Goal: Transaction & Acquisition: Register for event/course

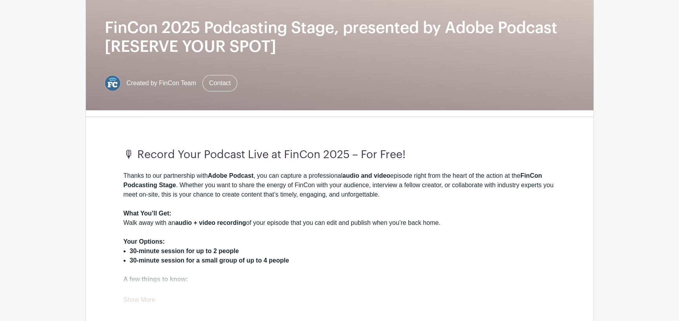
scroll to position [157, 0]
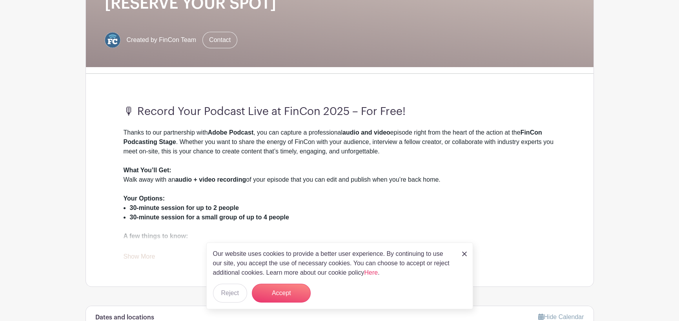
click at [467, 256] on div "Our website uses cookies to provide a better user experience. By continuing to …" at bounding box center [339, 275] width 267 height 67
click at [463, 257] on link at bounding box center [464, 253] width 5 height 9
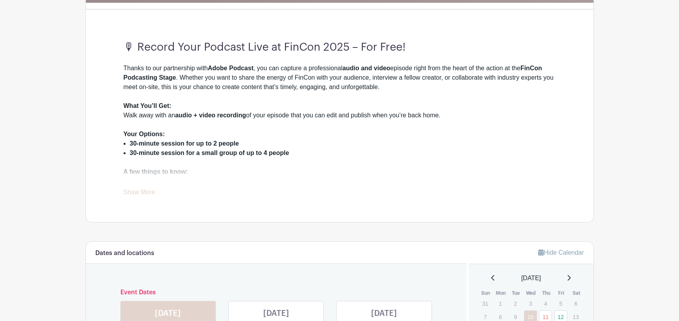
scroll to position [235, 0]
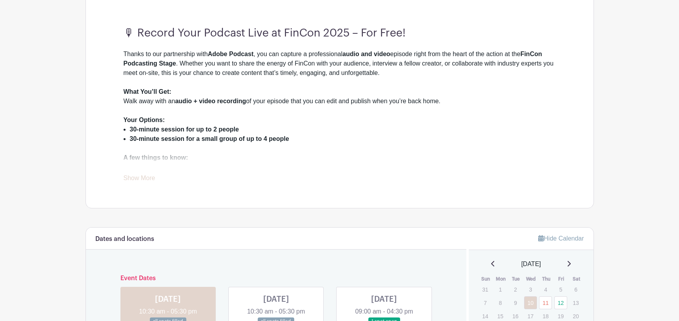
click at [130, 177] on link "Show More" at bounding box center [140, 180] width 32 height 10
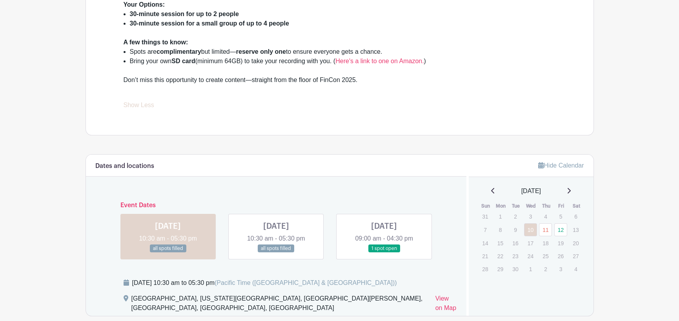
scroll to position [431, 0]
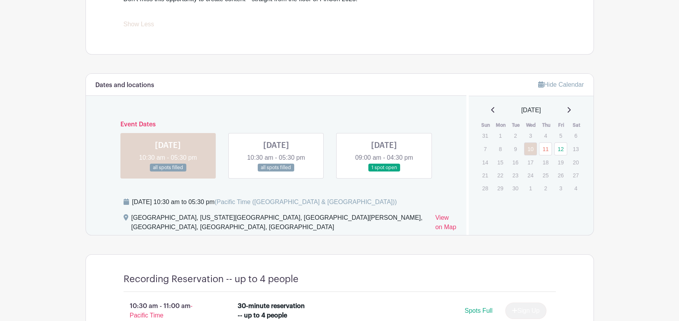
click at [384, 172] on link at bounding box center [384, 172] width 0 height 0
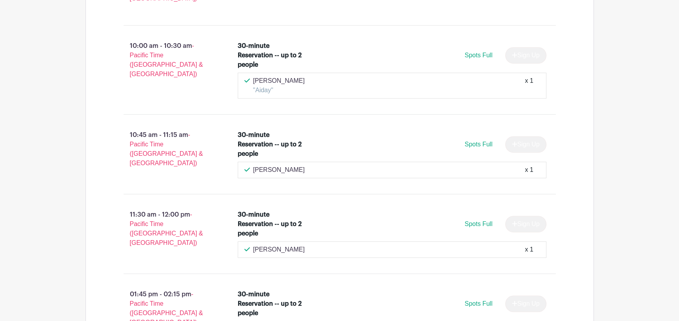
scroll to position [1279, 0]
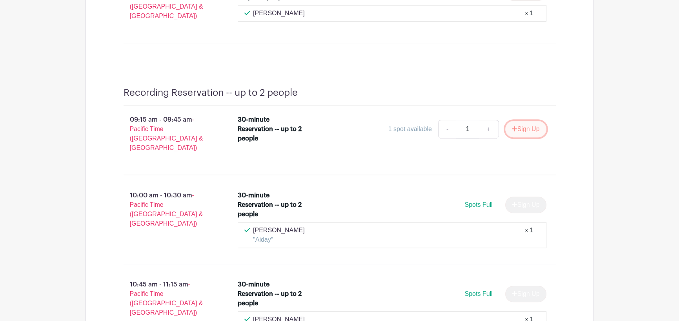
click at [523, 121] on button "Sign Up" at bounding box center [525, 129] width 41 height 16
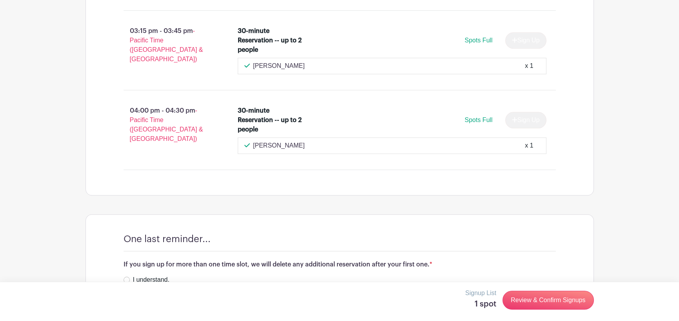
scroll to position [1868, 0]
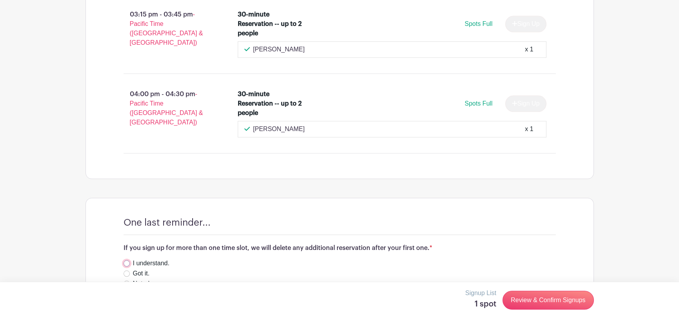
click at [126, 260] on input "I understand." at bounding box center [127, 263] width 6 height 6
radio input "true"
click at [126, 270] on input "Got it." at bounding box center [127, 273] width 6 height 6
radio input "true"
click at [126, 260] on input "I understand." at bounding box center [127, 263] width 6 height 6
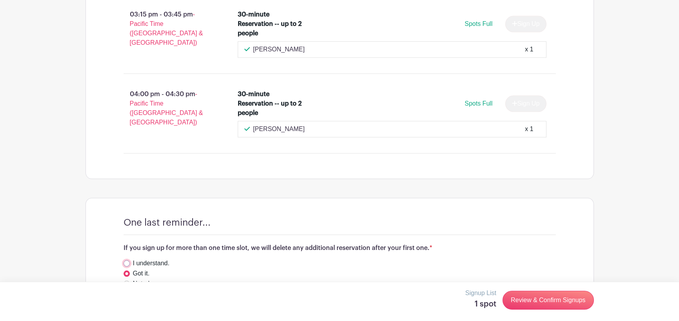
radio input "true"
click at [557, 299] on link "Review & Confirm Signups" at bounding box center [547, 300] width 91 height 19
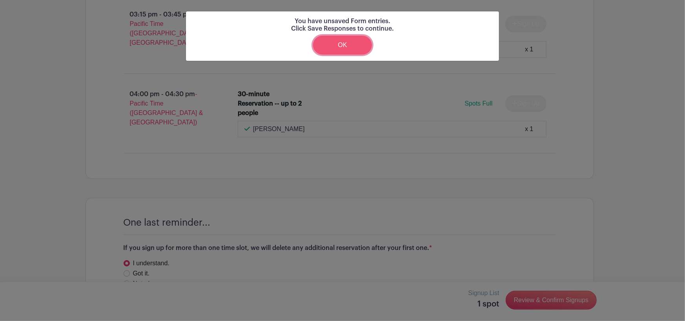
click at [331, 49] on link "OK" at bounding box center [342, 45] width 59 height 19
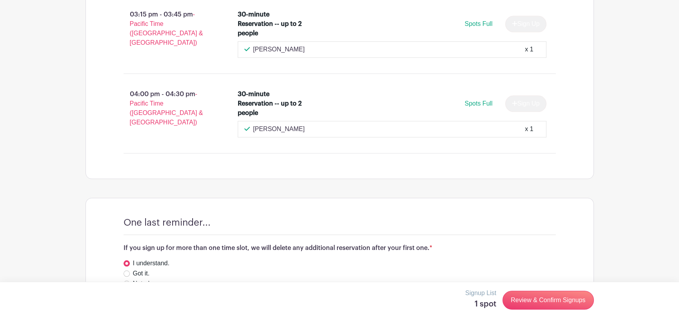
click at [160, 308] on button "Save Responses" at bounding box center [157, 316] width 66 height 16
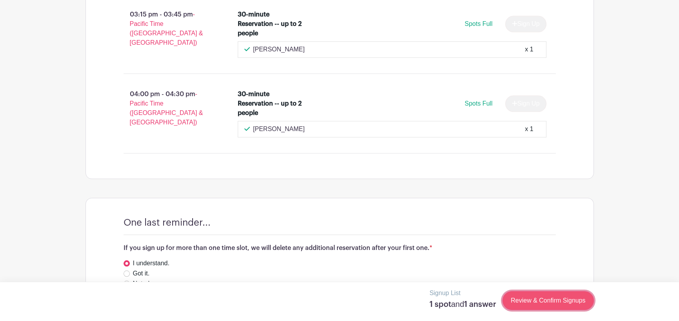
click at [549, 300] on link "Review & Confirm Signups" at bounding box center [547, 300] width 91 height 19
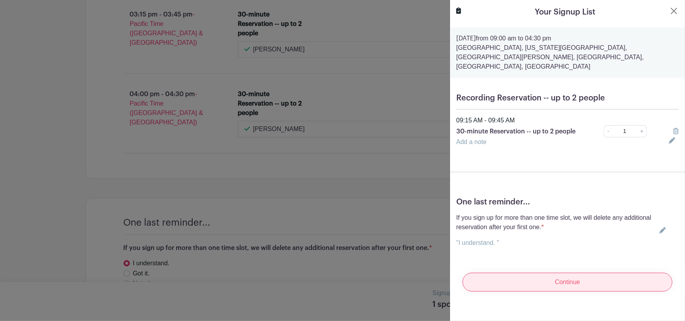
click at [544, 273] on input "Continue" at bounding box center [567, 282] width 210 height 19
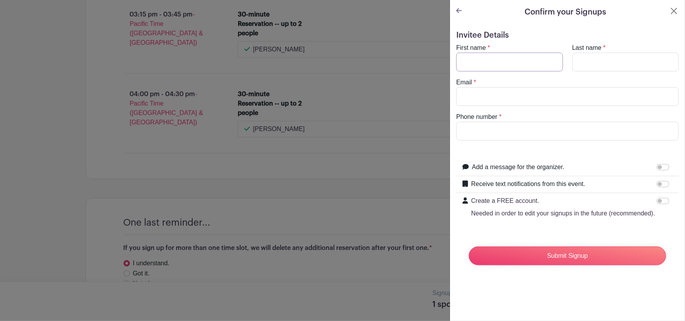
click at [495, 62] on input "First name" at bounding box center [509, 62] width 107 height 19
type input "[PERSON_NAME]"
type input "[EMAIL_ADDRESS][DOMAIN_NAME]"
type input "4126066550"
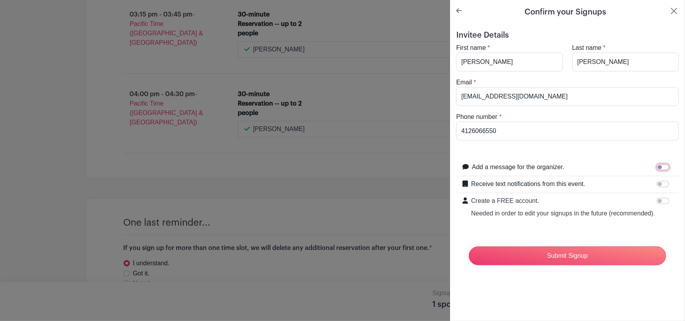
click at [659, 167] on input "Add a message for the organizer." at bounding box center [663, 167] width 13 height 6
checkbox input "true"
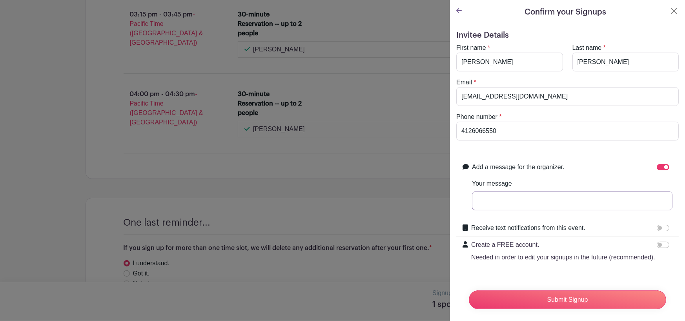
click at [491, 207] on input "Your message" at bounding box center [572, 200] width 200 height 19
type input "Solo podcaster"
click at [658, 225] on input "Receive text notifications from this event." at bounding box center [663, 228] width 13 height 6
checkbox input "true"
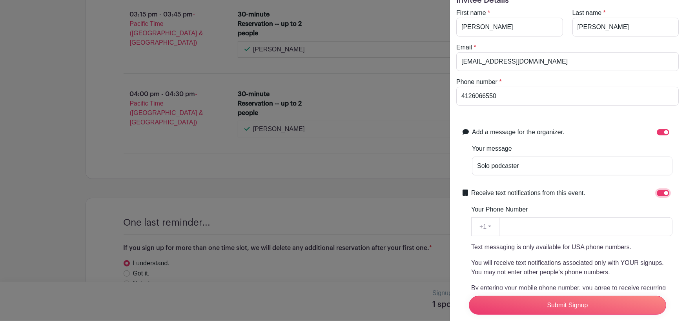
scroll to position [78, 0]
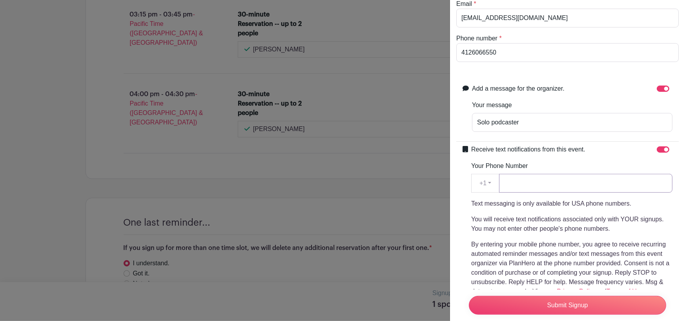
click at [518, 182] on input "Your Phone Number" at bounding box center [585, 183] width 173 height 19
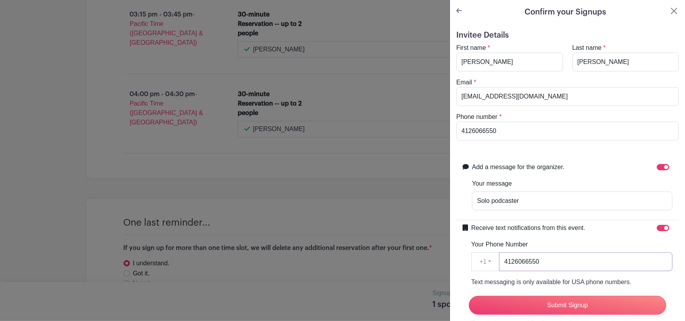
scroll to position [169, 0]
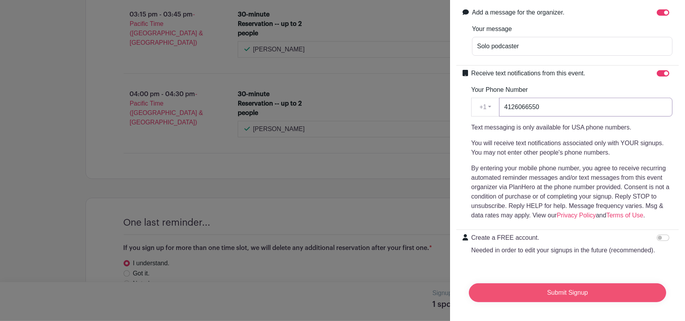
type input "4126066550"
click at [584, 285] on input "Submit Signup" at bounding box center [567, 292] width 197 height 19
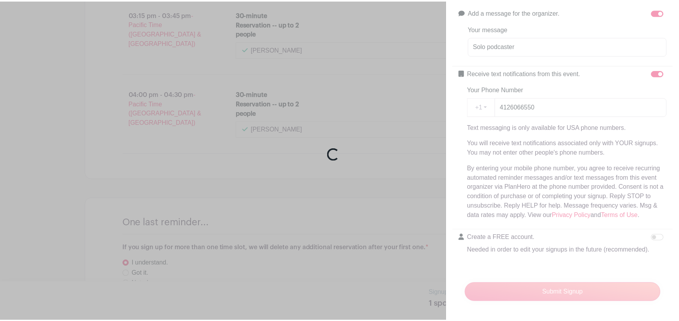
scroll to position [1880, 0]
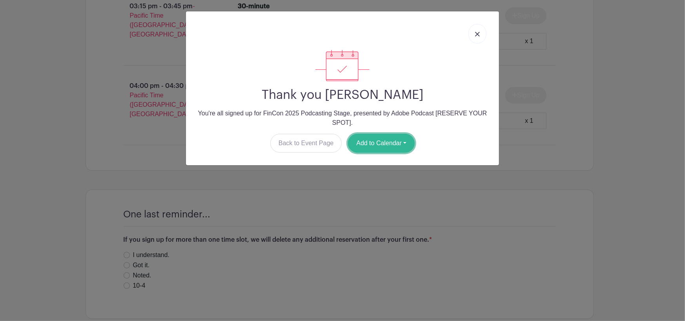
click at [398, 146] on button "Add to Calendar" at bounding box center [381, 143] width 67 height 19
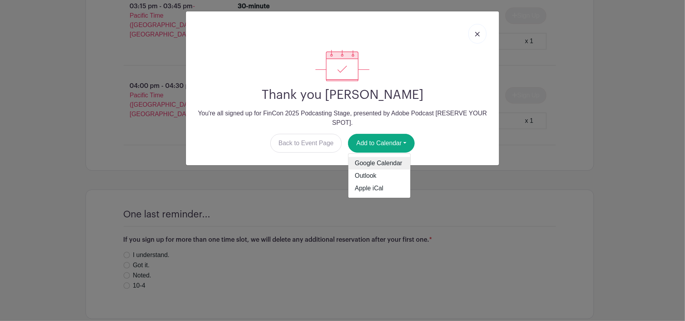
click at [389, 162] on link "Google Calendar" at bounding box center [379, 163] width 62 height 13
click at [373, 192] on div "Thank you [PERSON_NAME] You're all signed up for FinCon 2025 Podcasting Stage, …" at bounding box center [342, 160] width 685 height 321
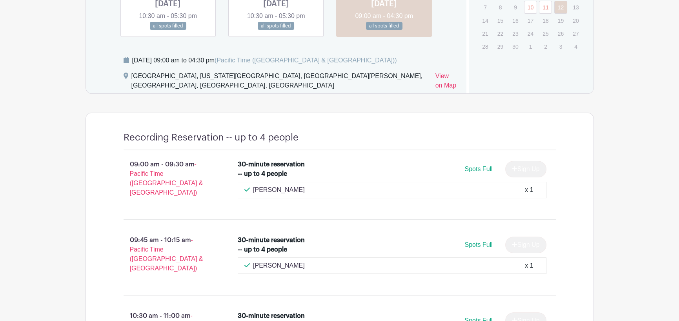
scroll to position [507, 0]
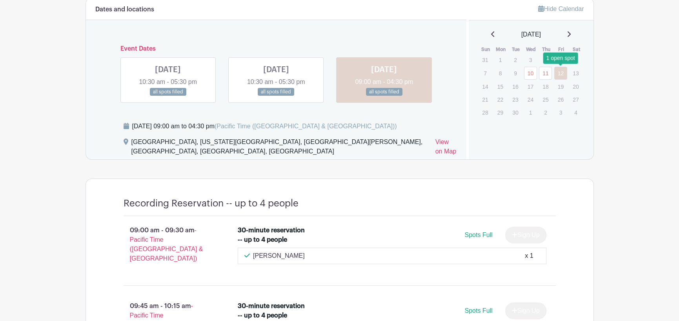
click at [562, 74] on link "12" at bounding box center [560, 73] width 13 height 13
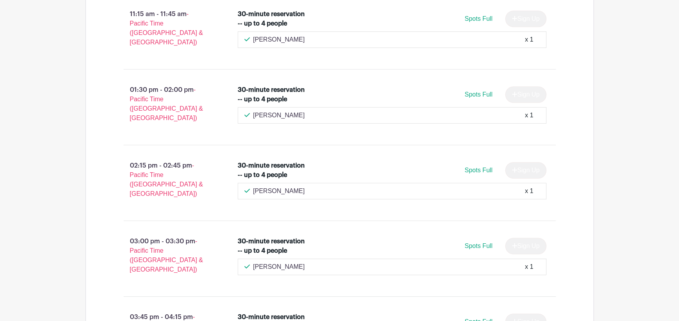
scroll to position [860, 0]
